Goal: Navigation & Orientation: Find specific page/section

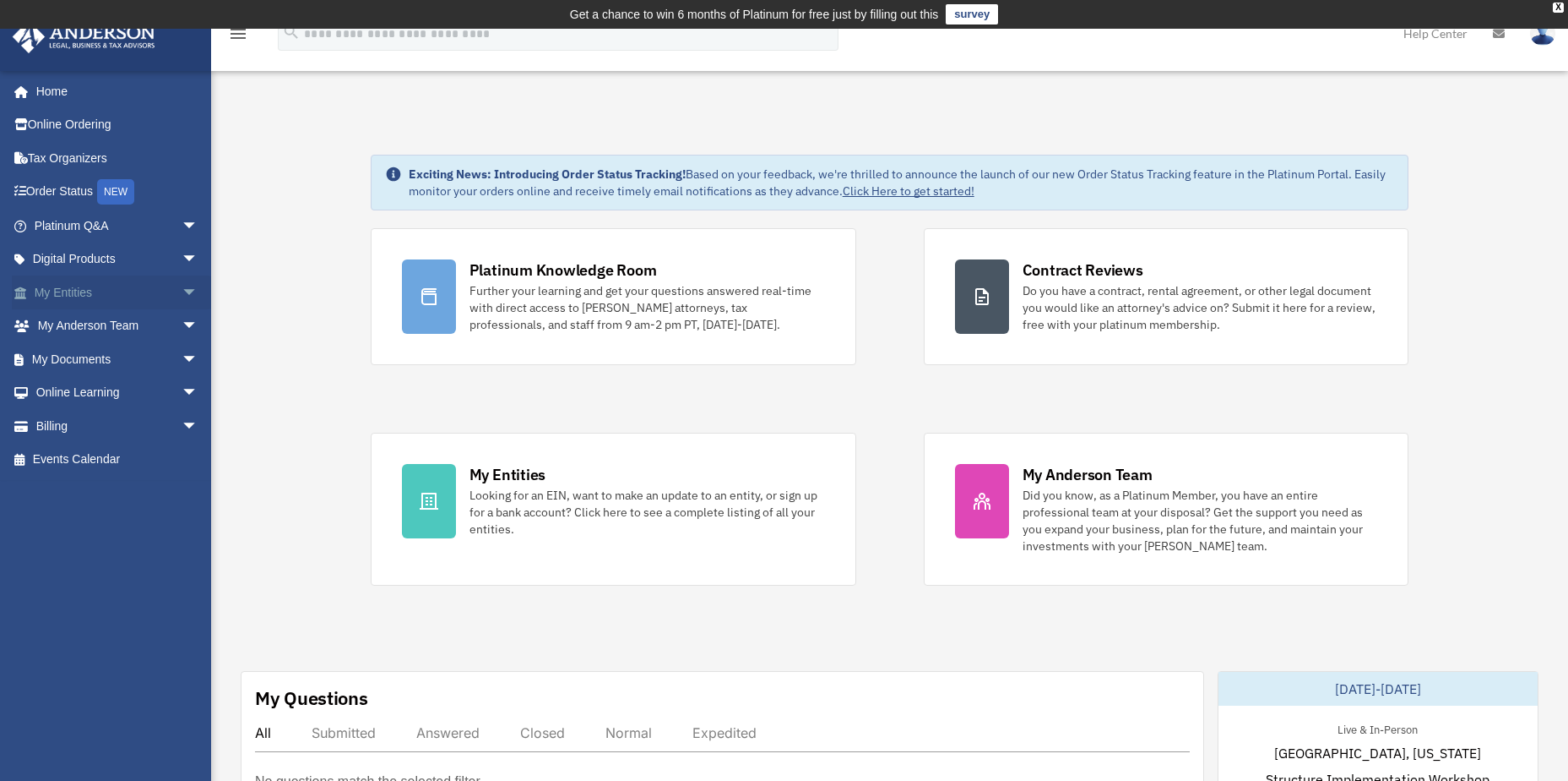
click at [87, 293] on link "My Entities arrow_drop_down" at bounding box center [117, 292] width 212 height 34
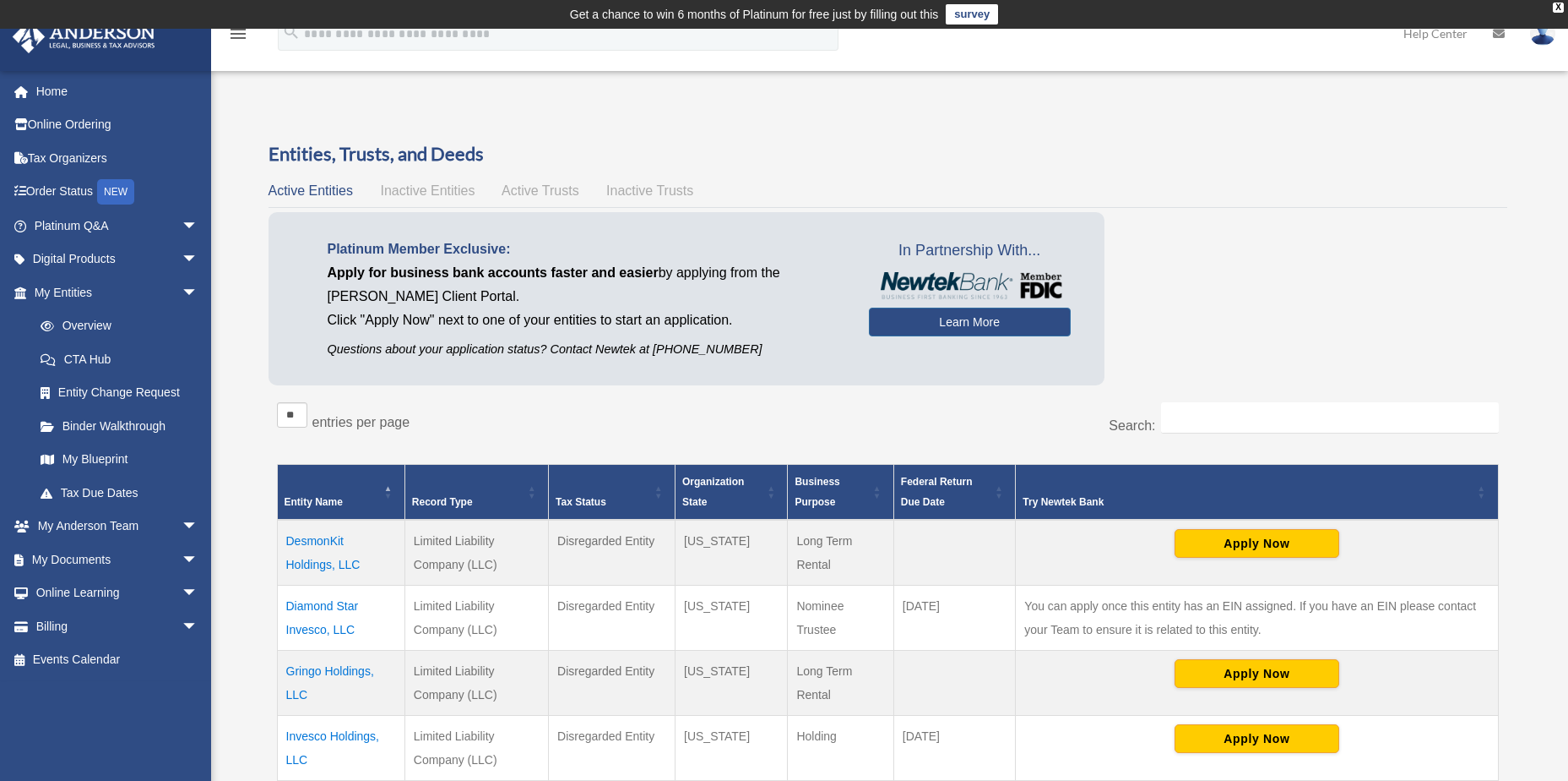
click at [300, 187] on span "Active Entities" at bounding box center [311, 190] width 85 height 15
click at [448, 187] on span "Inactive Entities" at bounding box center [427, 190] width 95 height 15
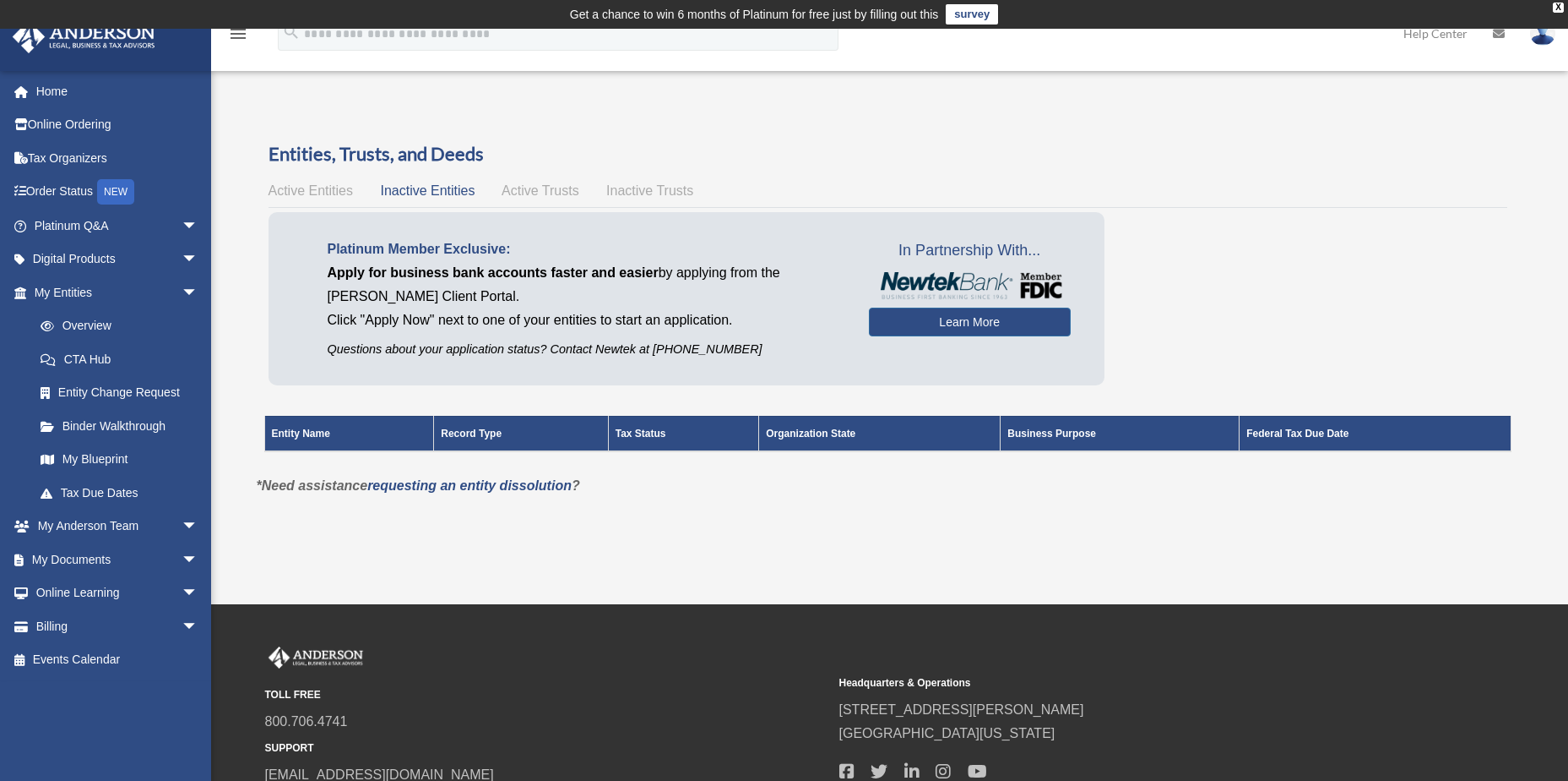
click at [534, 186] on span "Active Trusts" at bounding box center [541, 190] width 78 height 15
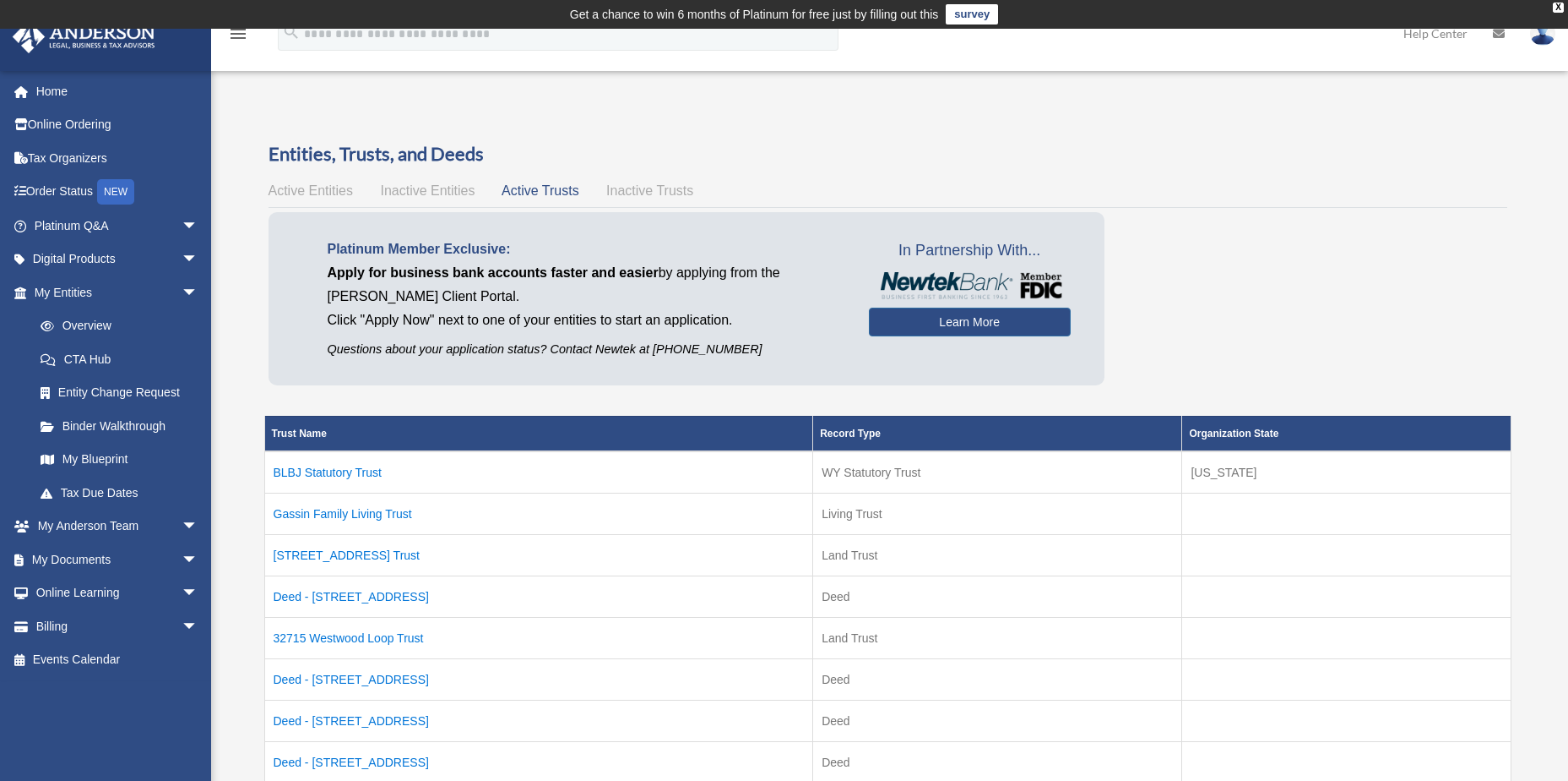
click at [653, 187] on span "Inactive Trusts" at bounding box center [649, 190] width 87 height 15
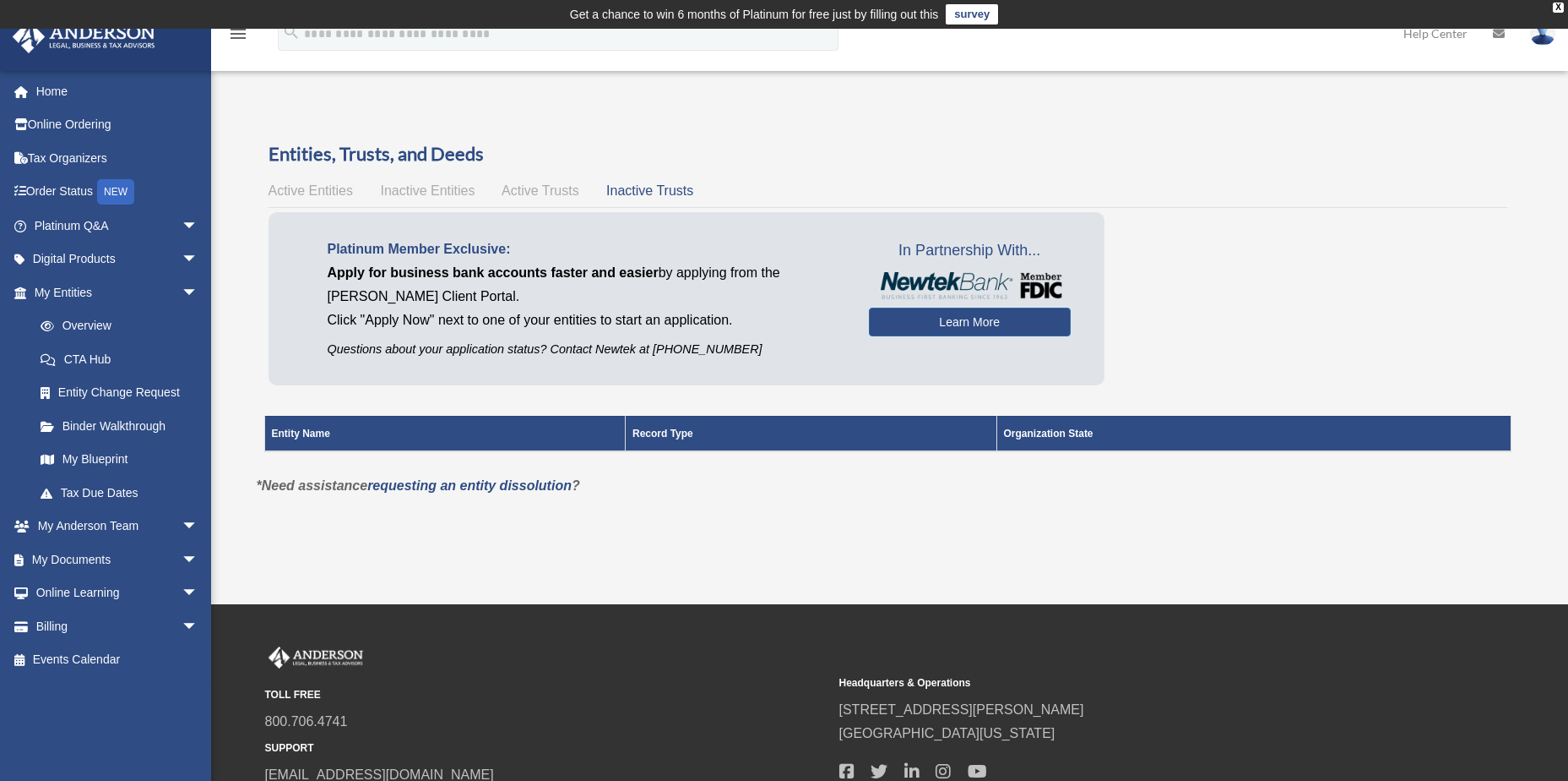
click at [562, 191] on span "Active Trusts" at bounding box center [541, 190] width 78 height 15
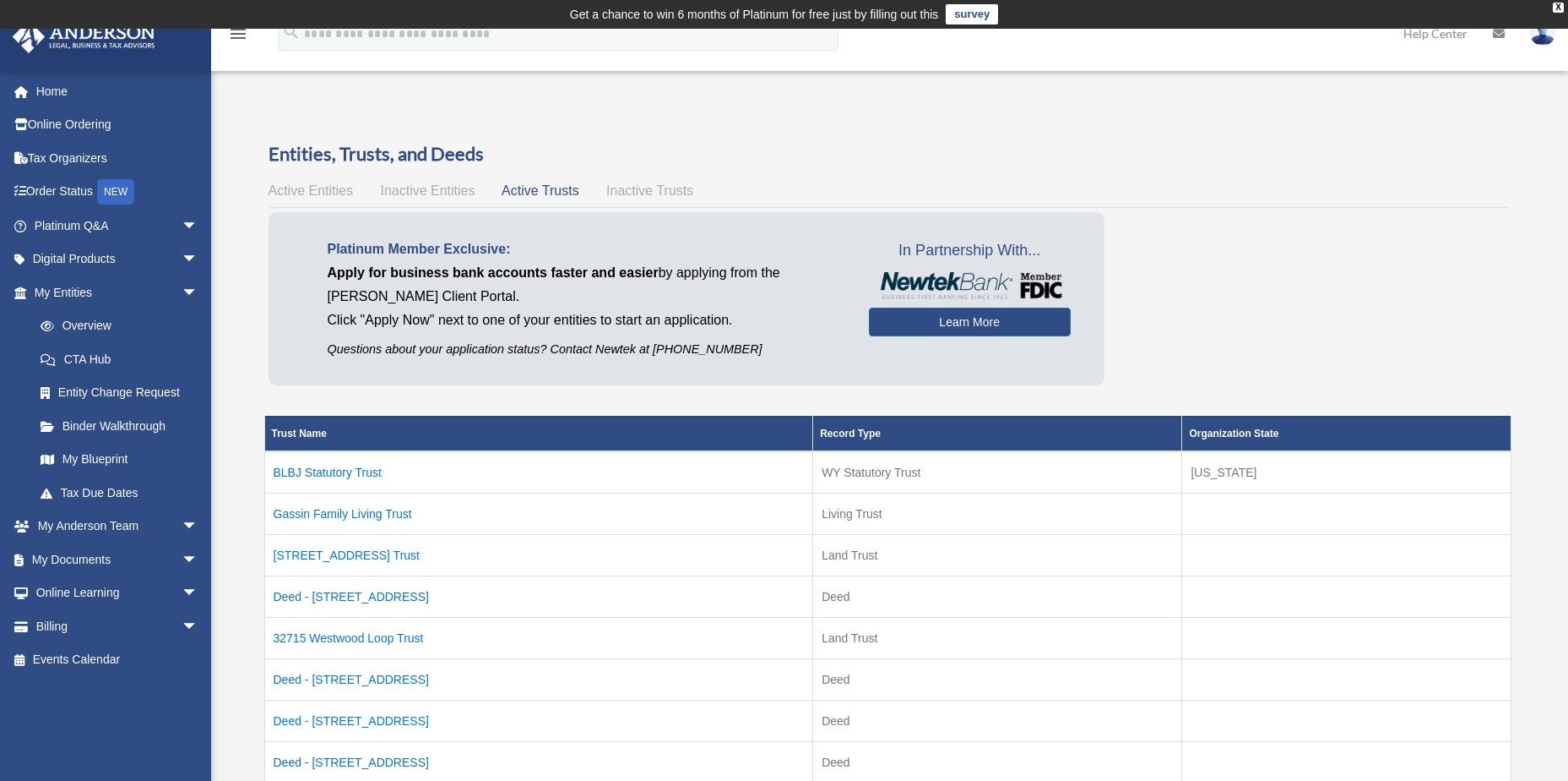
click at [442, 186] on span "Inactive Entities" at bounding box center [427, 190] width 95 height 15
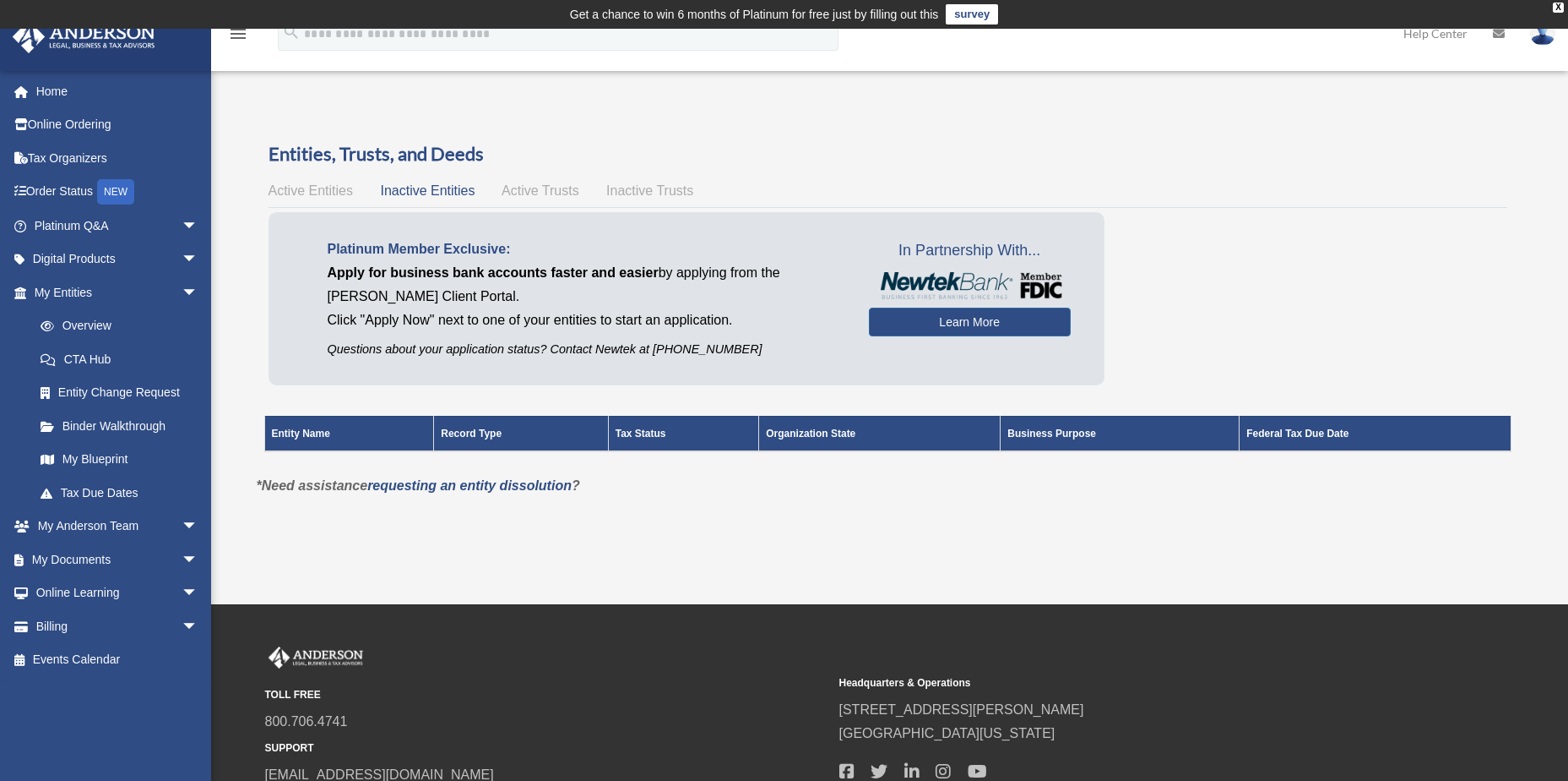
click at [301, 187] on span "Active Entities" at bounding box center [311, 190] width 85 height 15
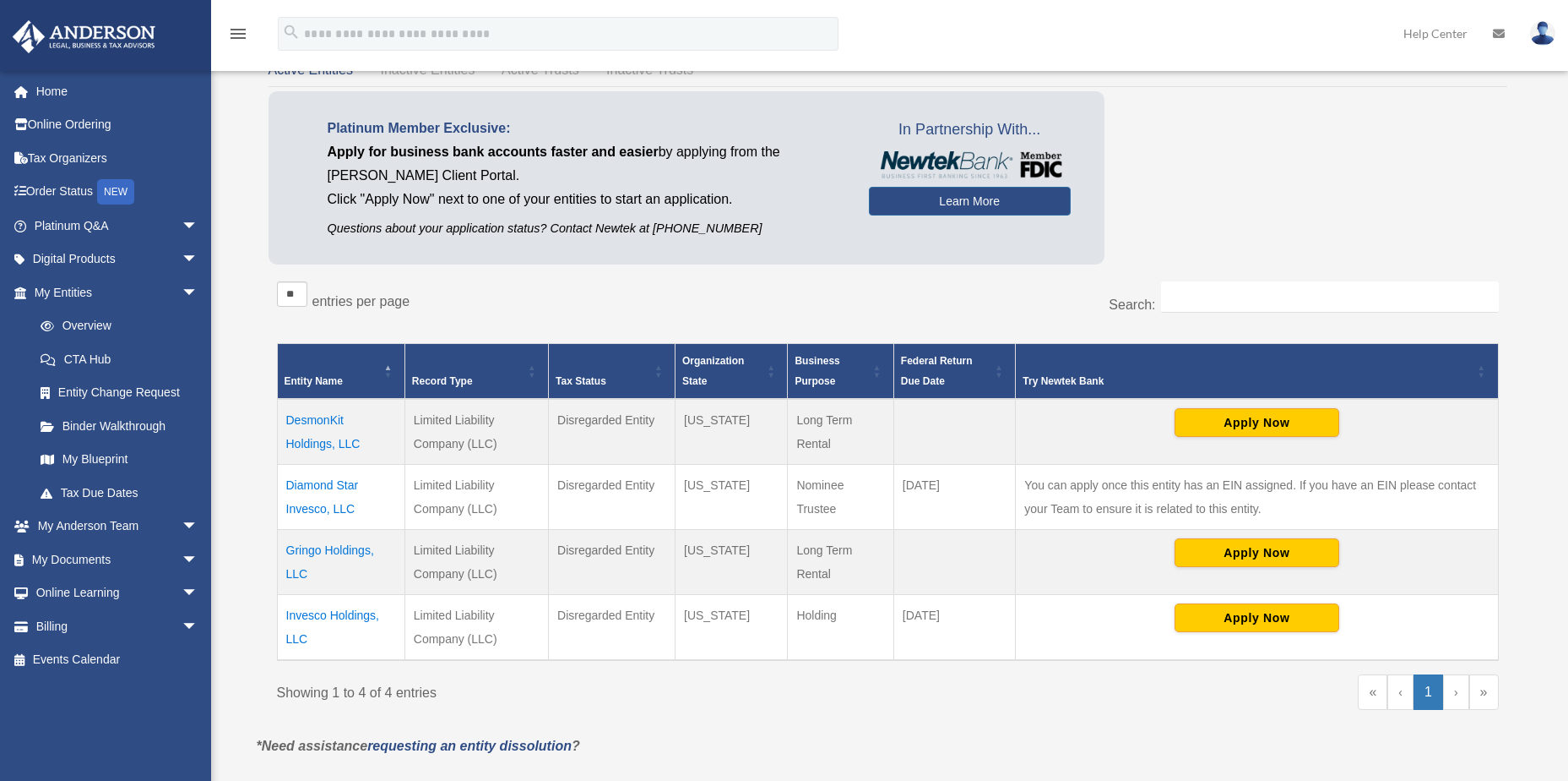
scroll to position [169, 0]
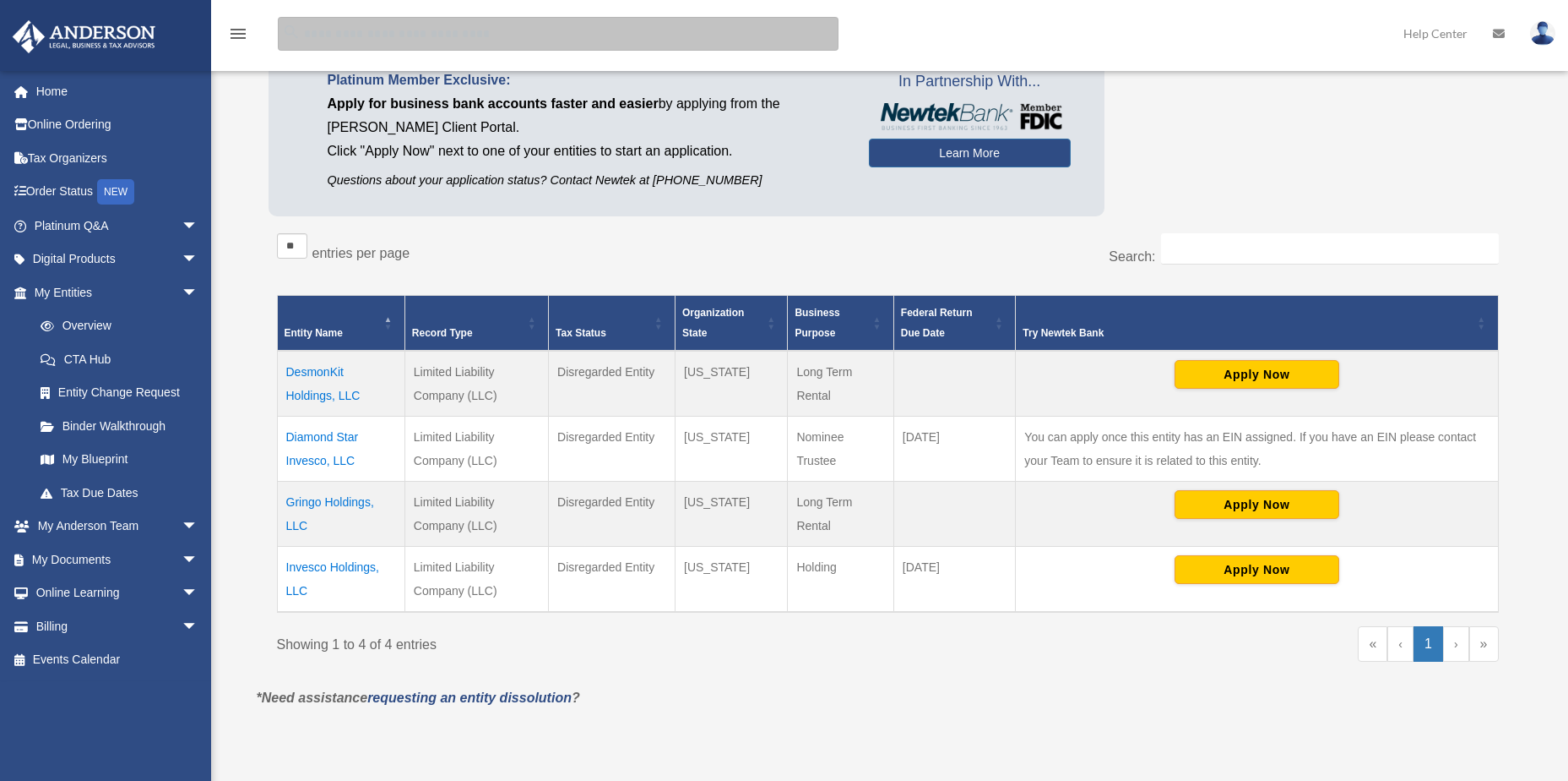
click at [635, 55] on div "menu search Site Menu add bg7370@earthlink.net My Profile Reset Password Logout…" at bounding box center [784, 41] width 1543 height 58
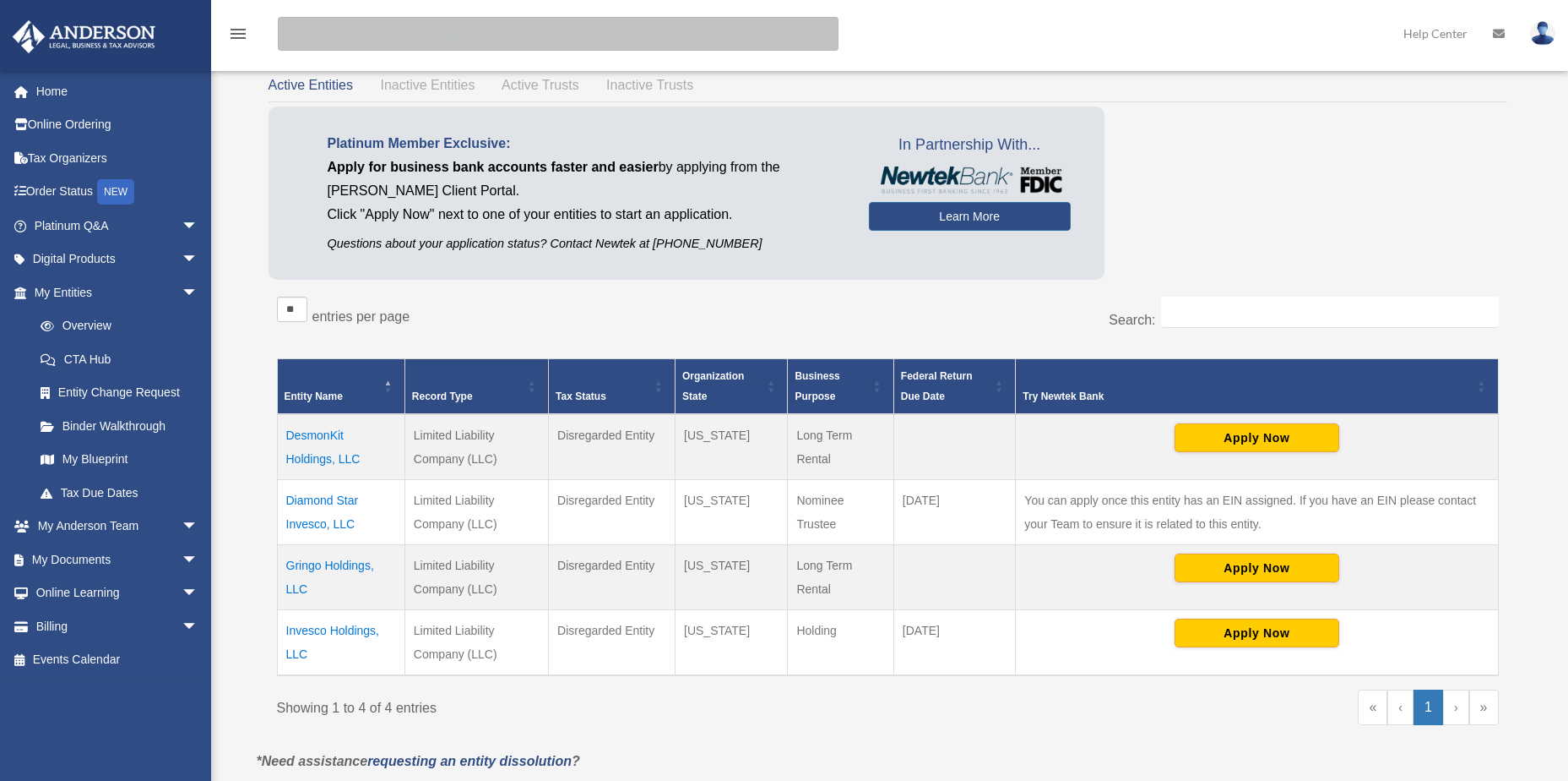
scroll to position [85, 0]
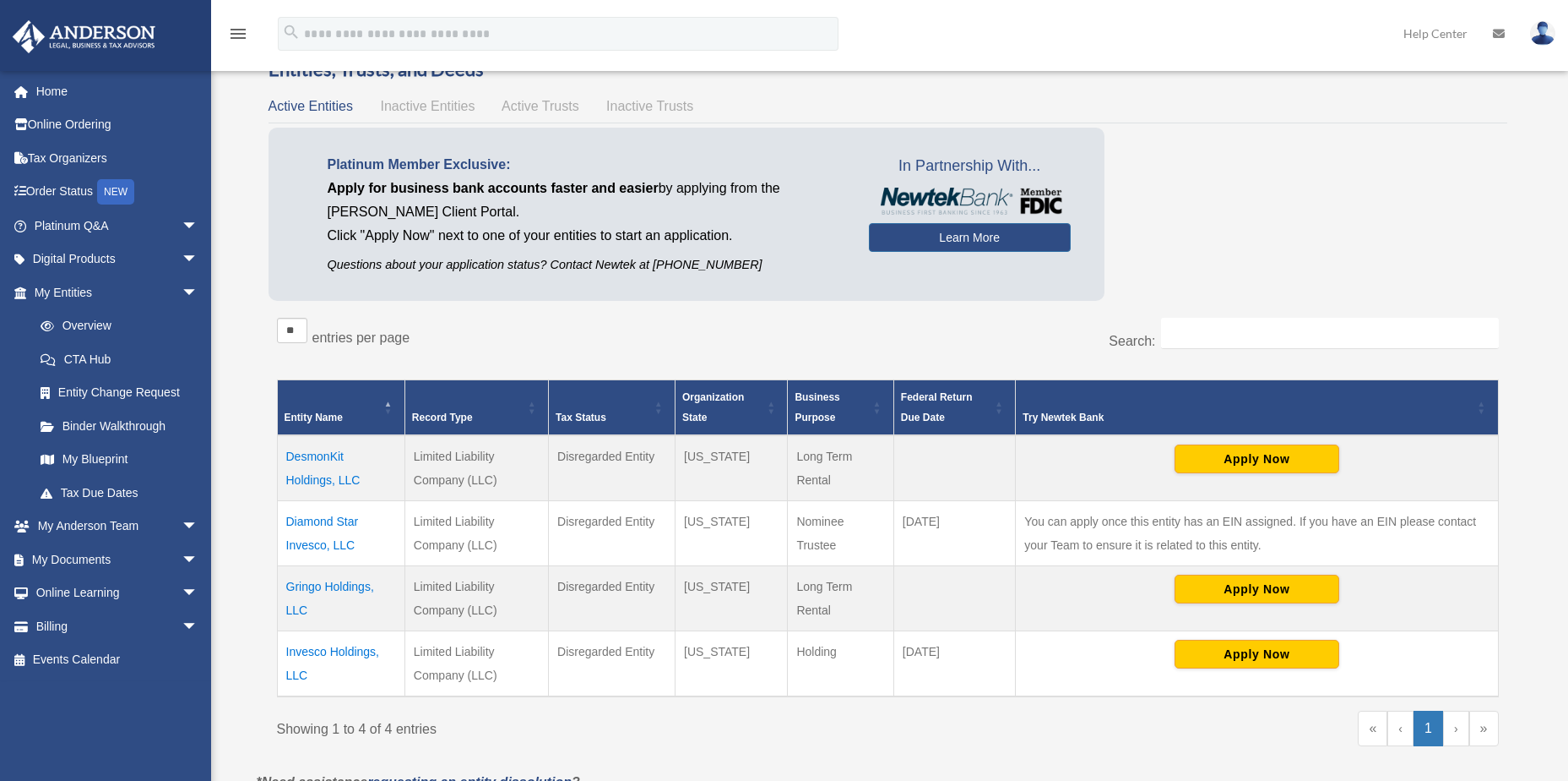
click at [527, 102] on span "Active Trusts" at bounding box center [541, 105] width 78 height 15
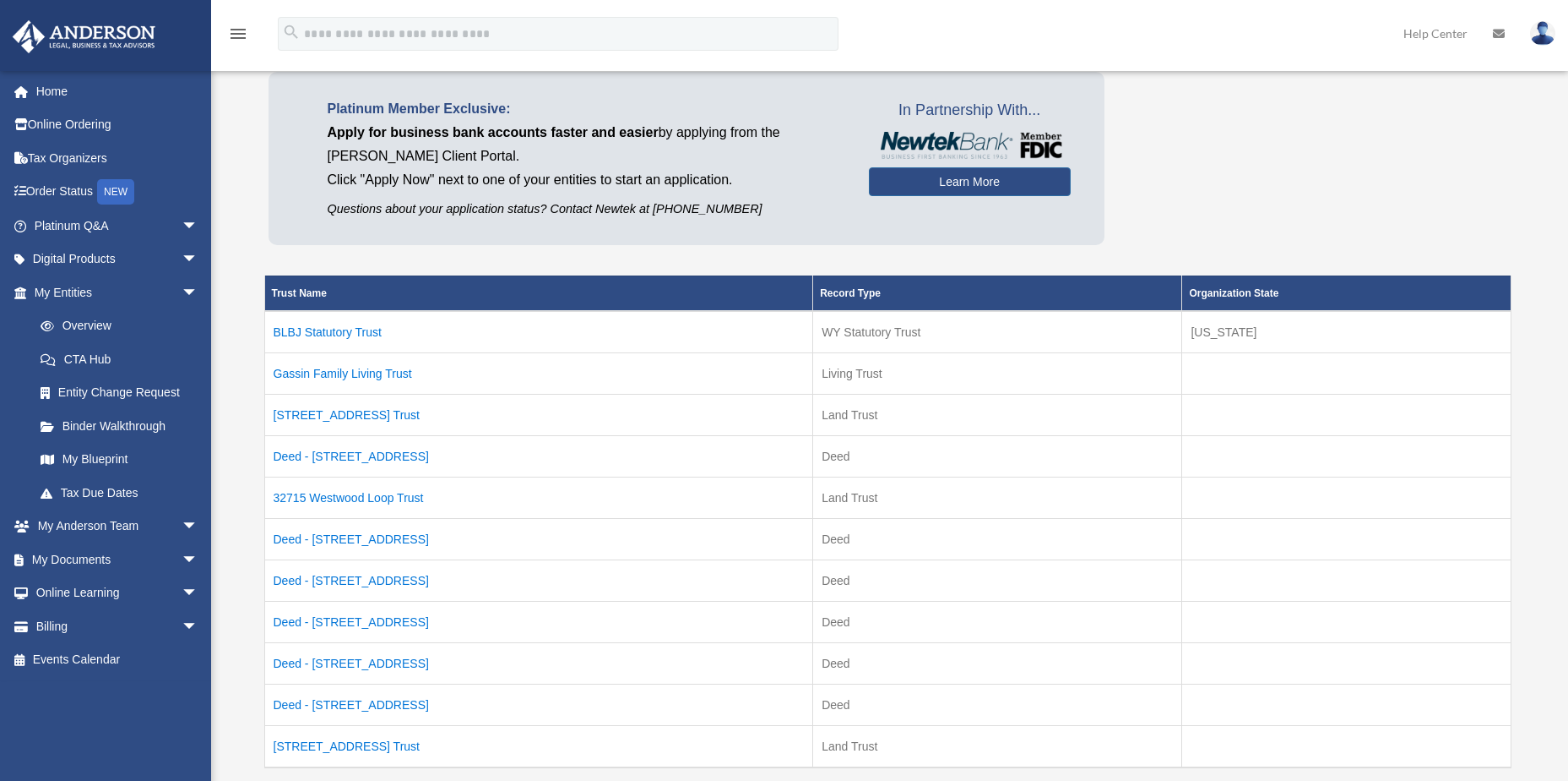
scroll to position [169, 0]
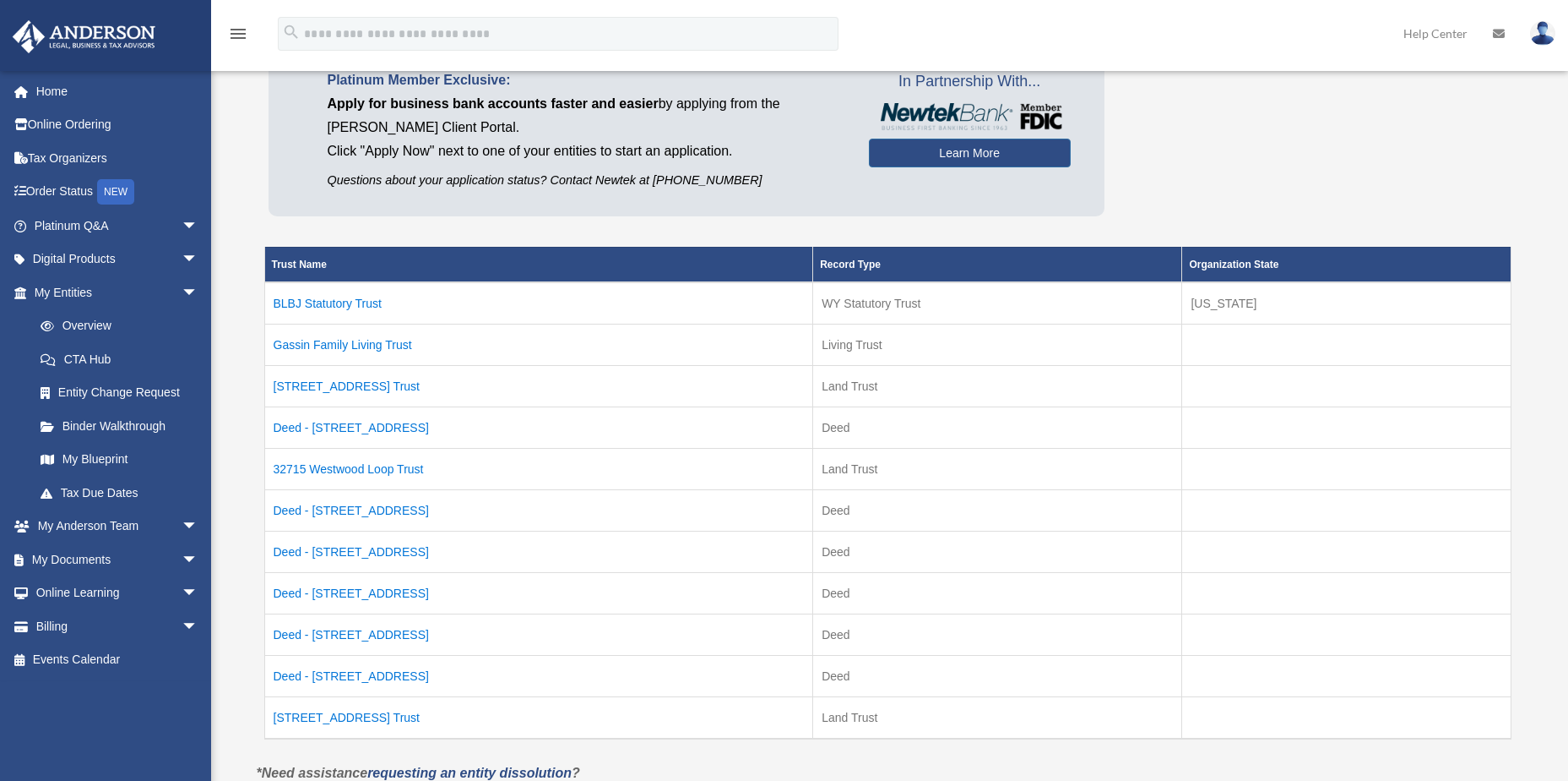
click at [509, 467] on td "32715 Westwood Loop Trust" at bounding box center [539, 468] width 549 height 41
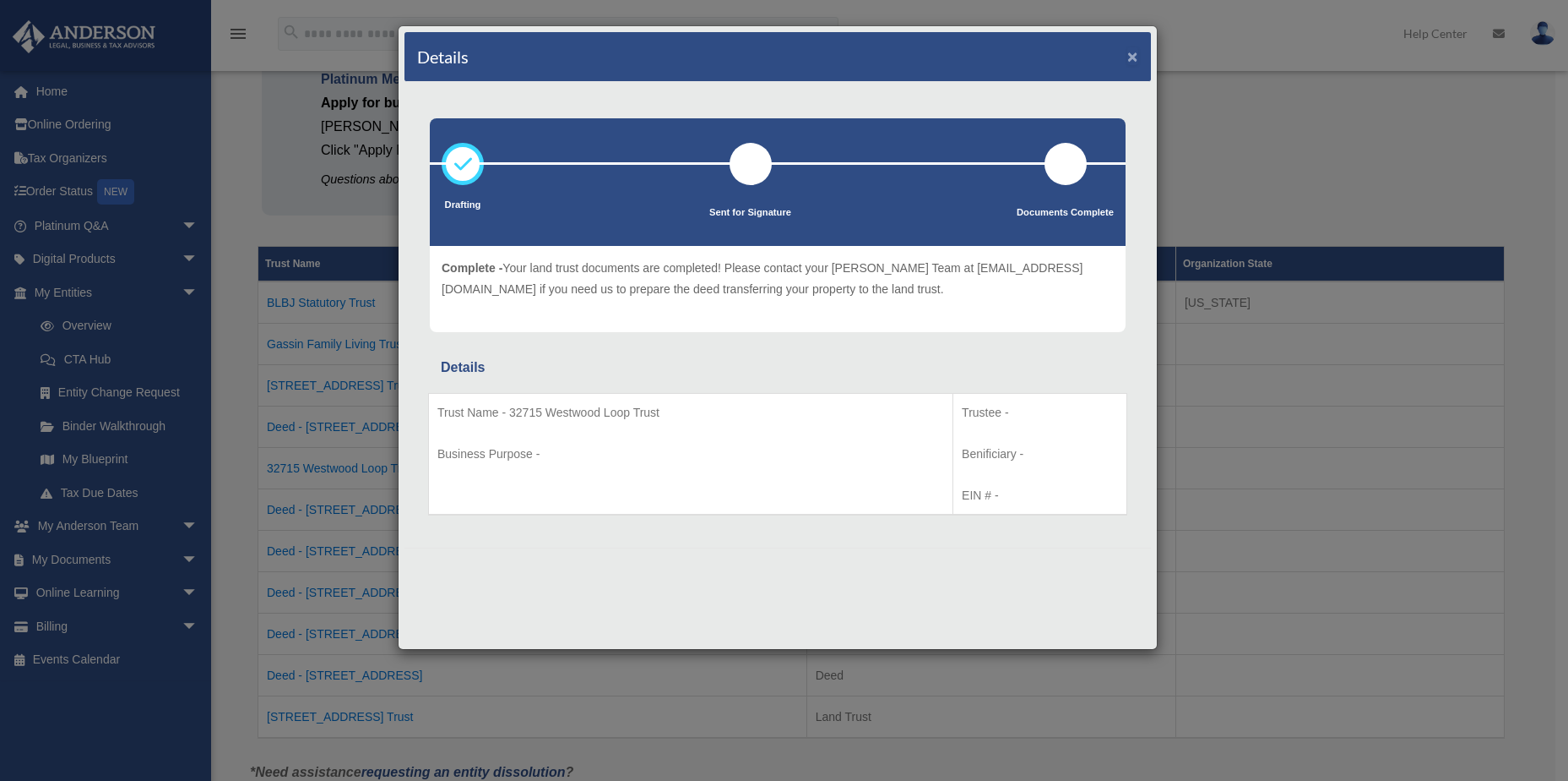
click at [1133, 52] on button "×" at bounding box center [1133, 56] width 11 height 18
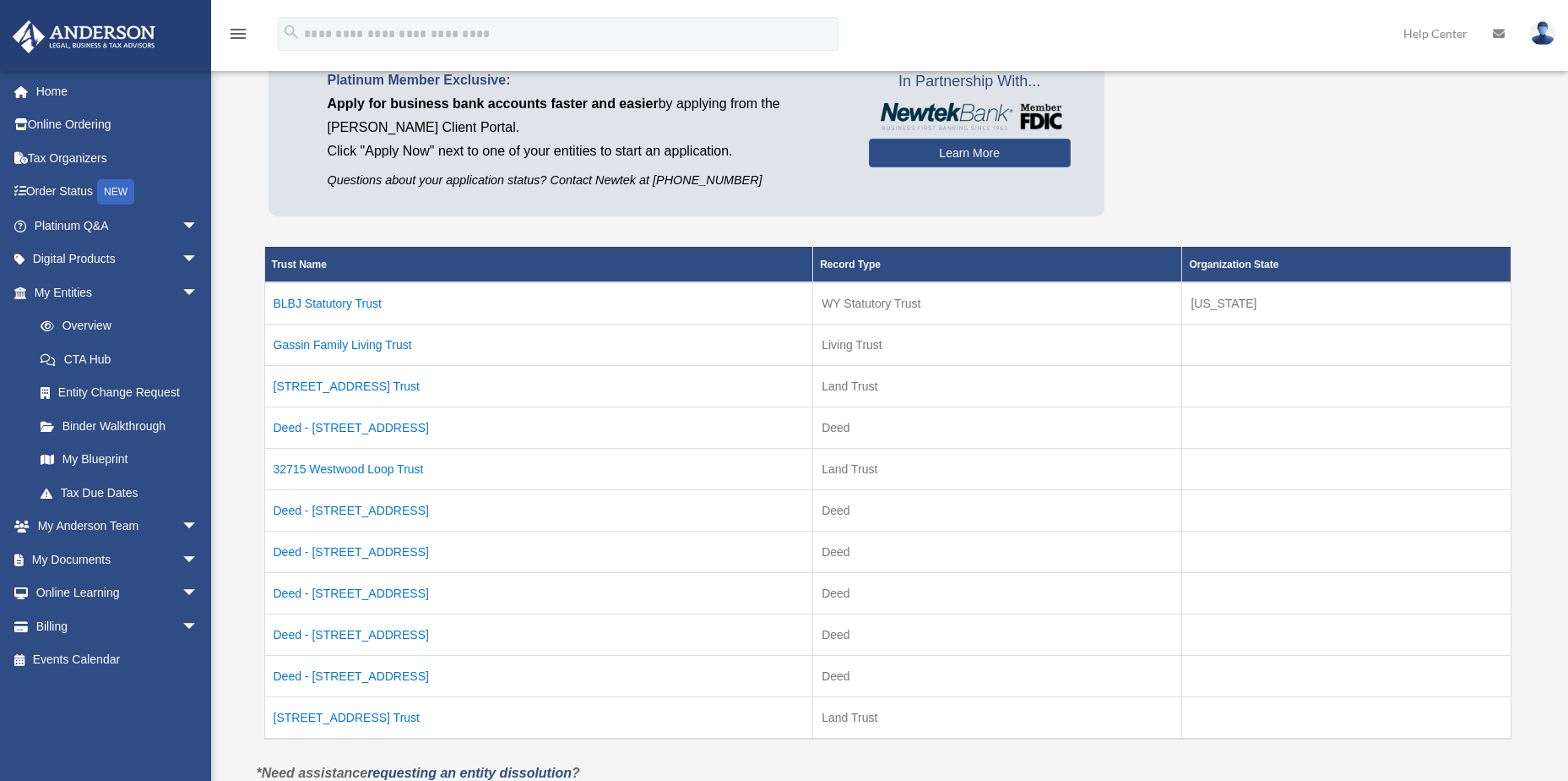
click at [366, 428] on td "Deed - 4909 N Kitley Ave" at bounding box center [539, 427] width 549 height 41
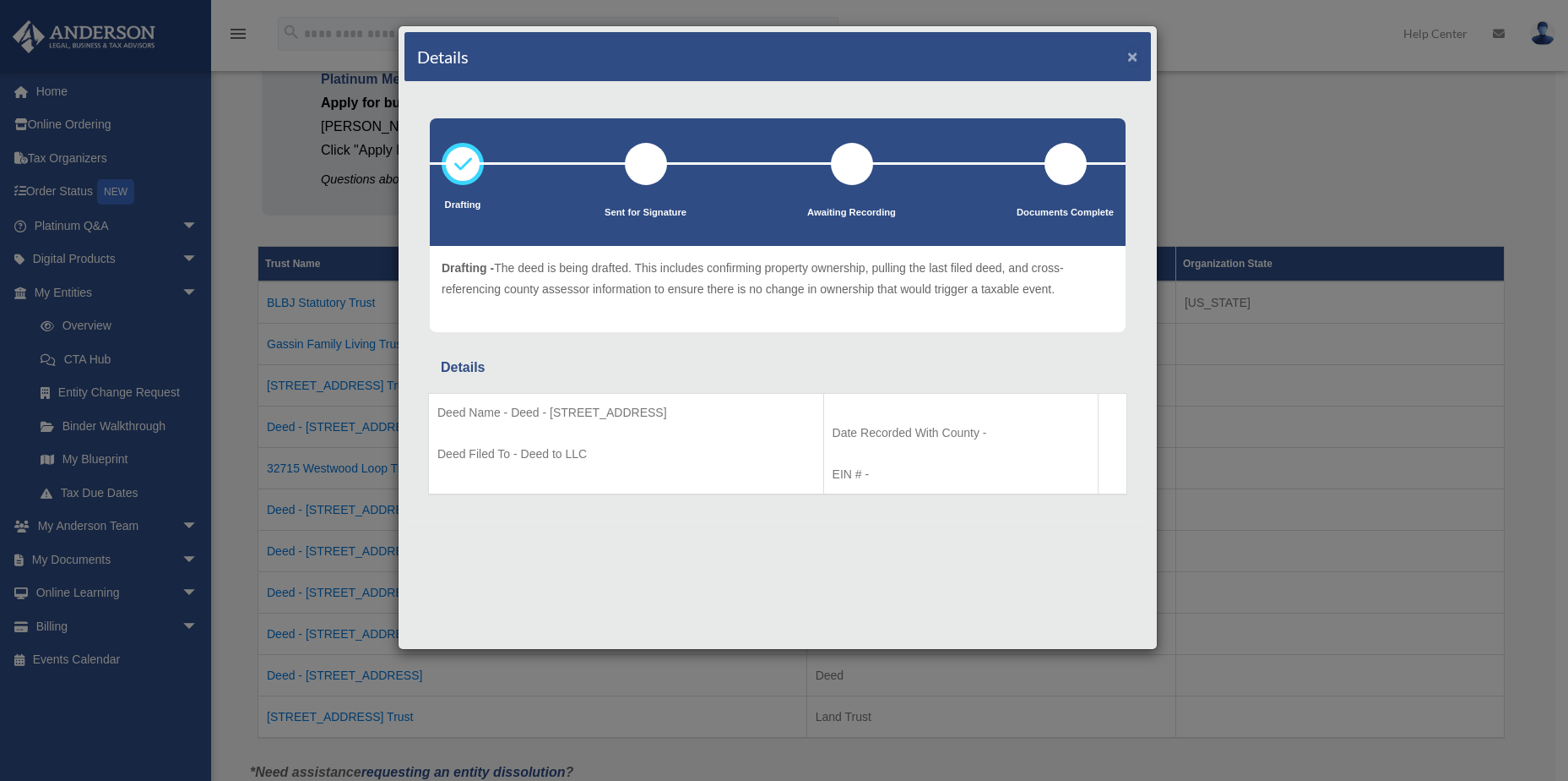
click at [1134, 54] on button "×" at bounding box center [1133, 56] width 11 height 18
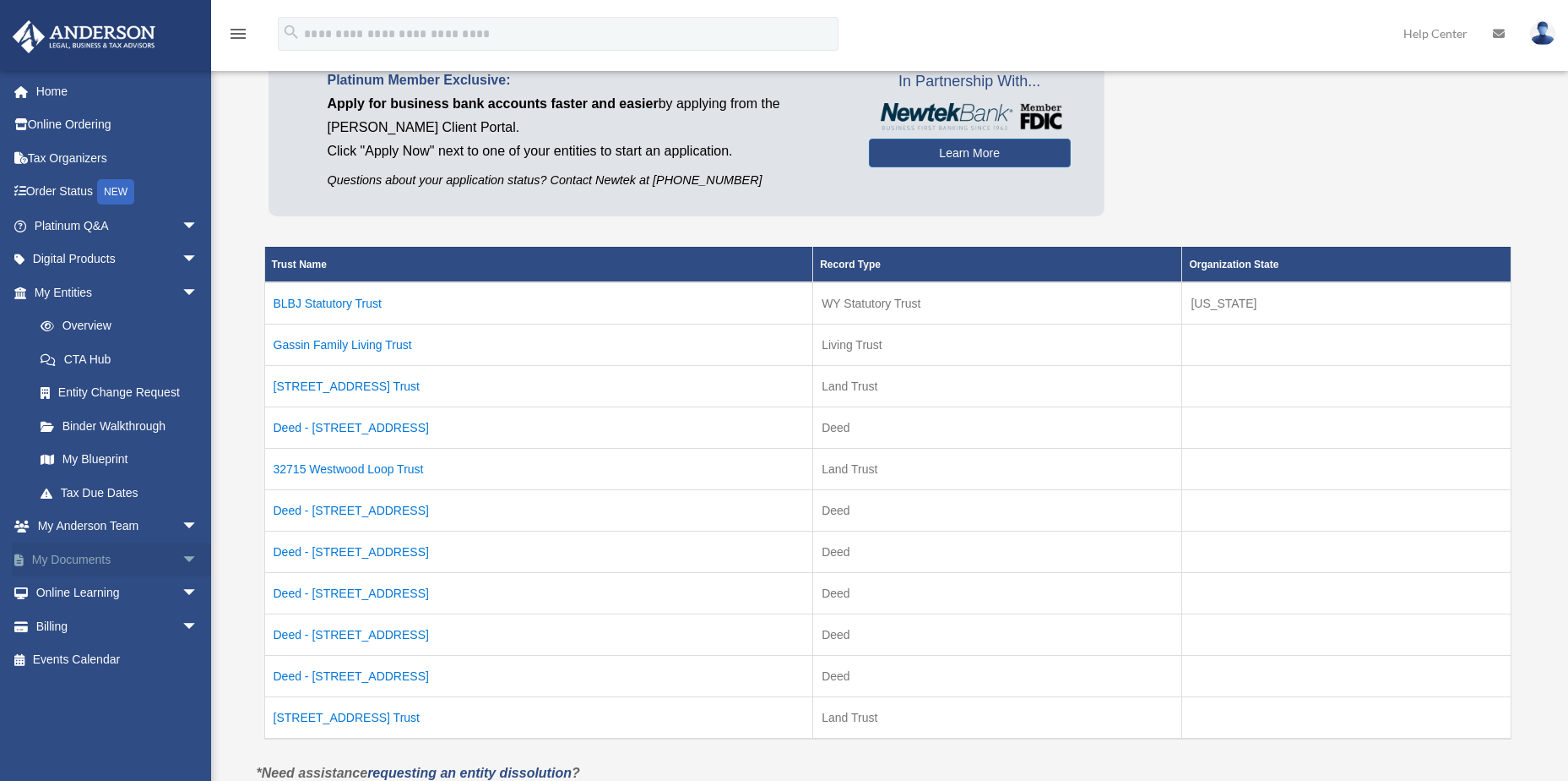
click at [64, 556] on link "My Documents arrow_drop_down" at bounding box center [117, 559] width 212 height 34
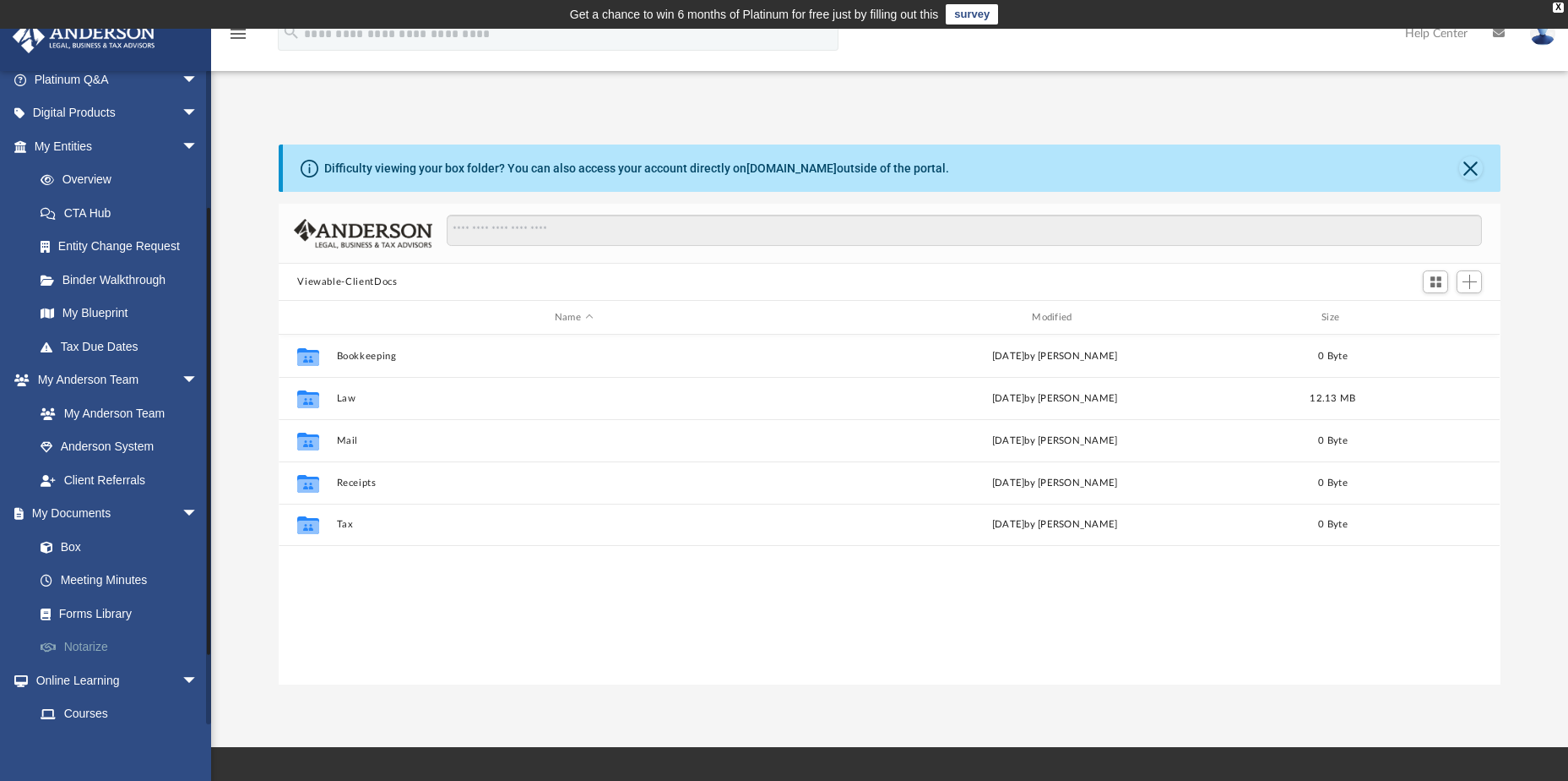
scroll to position [121, 0]
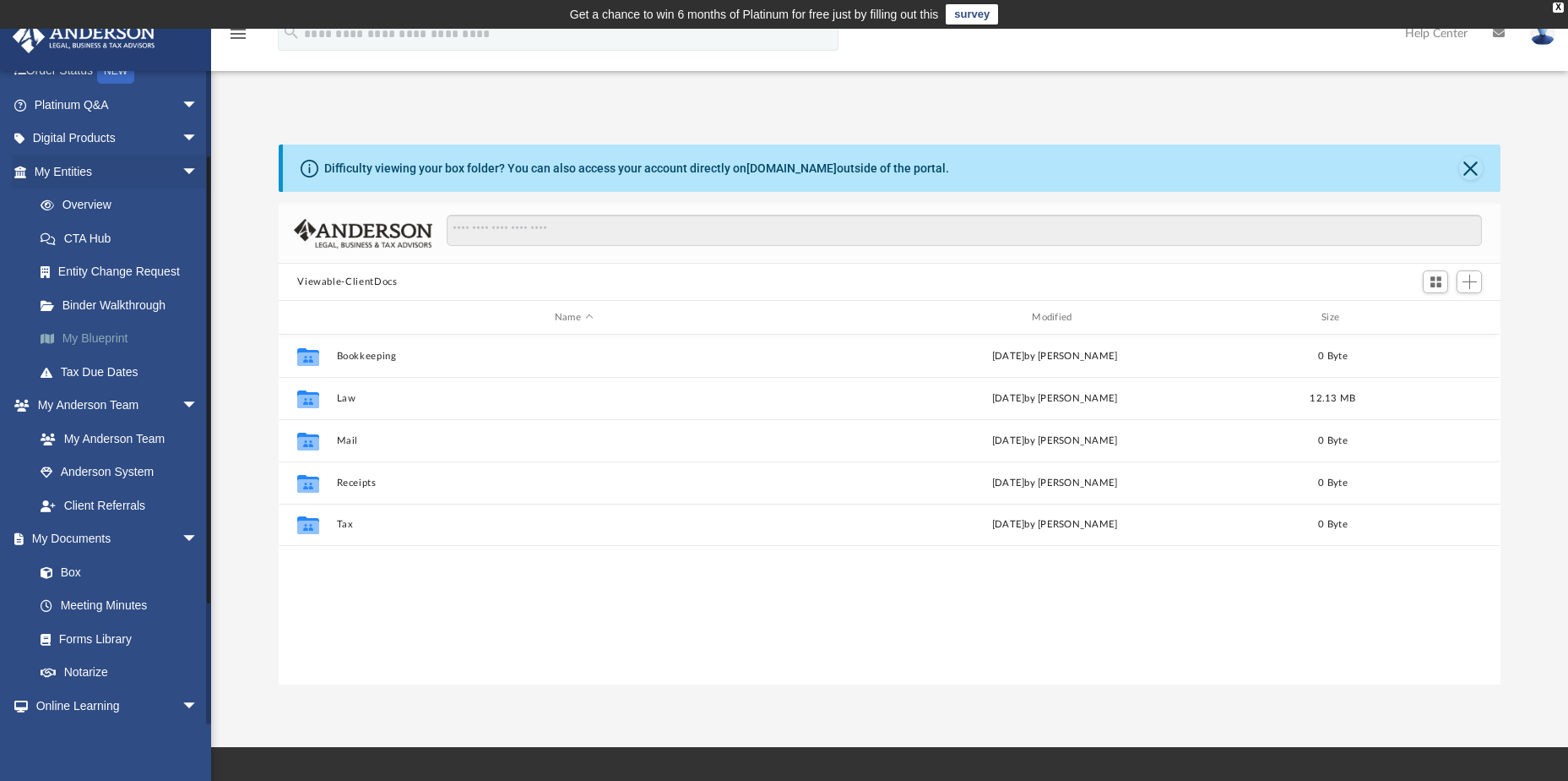
click at [91, 331] on link "My Blueprint" at bounding box center [123, 339] width 200 height 34
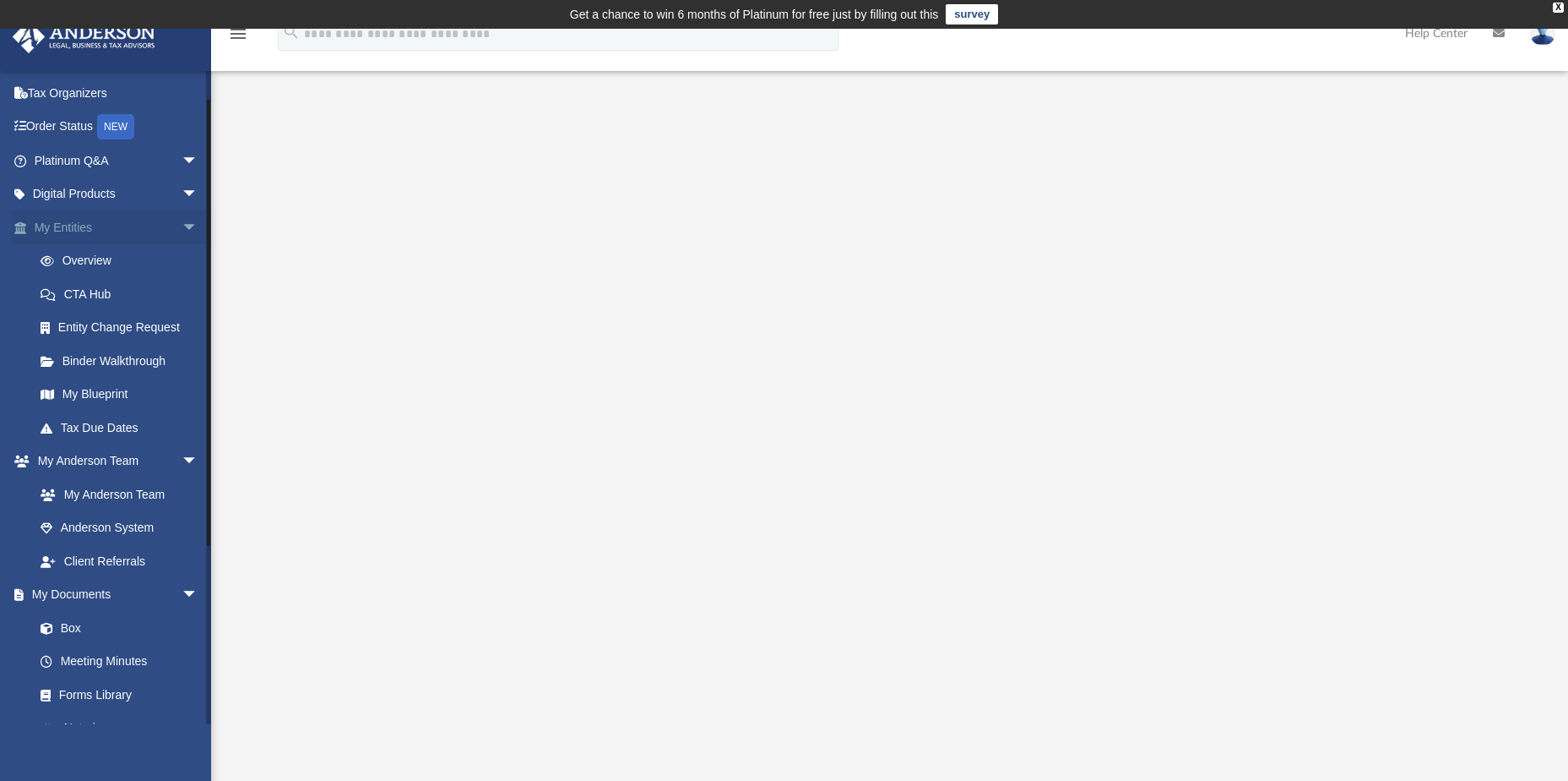
scroll to position [36, 0]
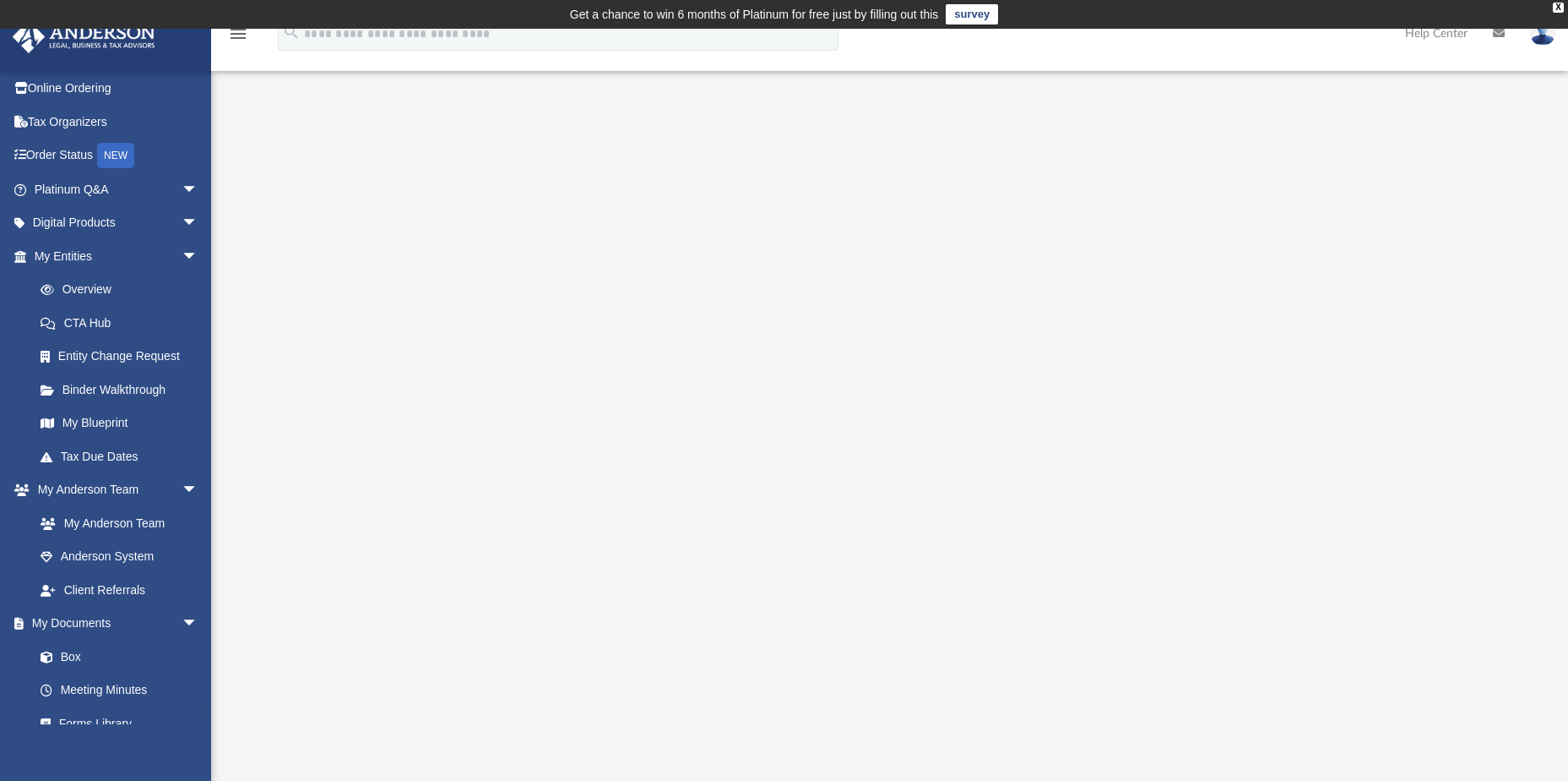
click at [1541, 43] on img at bounding box center [1542, 33] width 25 height 24
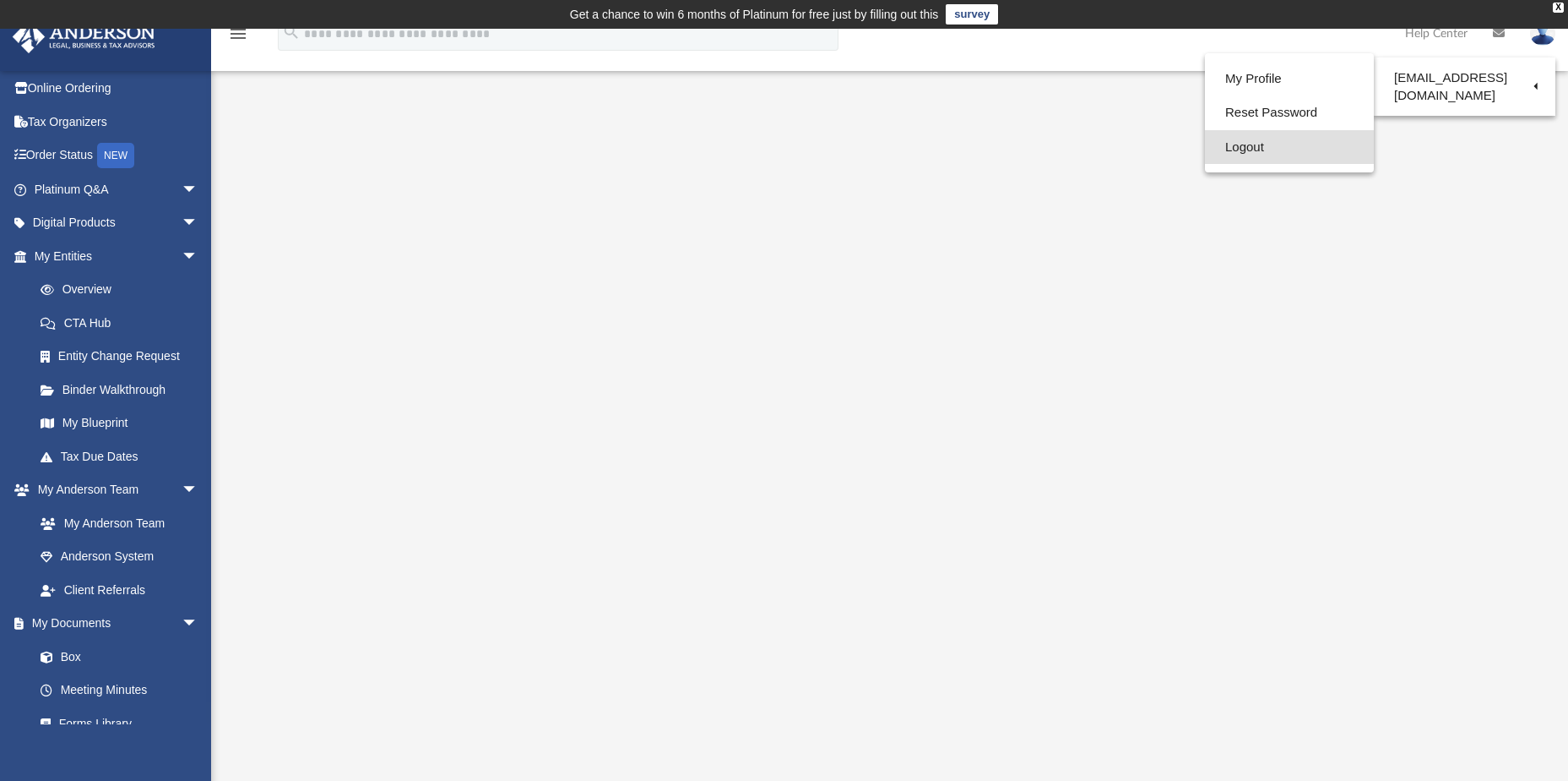
click at [1238, 148] on link "Logout" at bounding box center [1290, 148] width 169 height 35
